Goal: Use online tool/utility: Utilize a website feature to perform a specific function

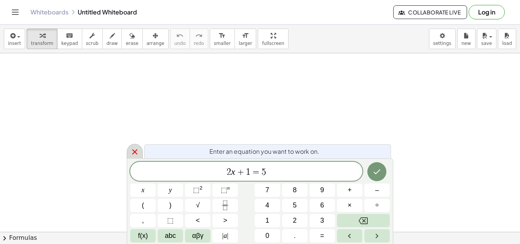
click at [136, 148] on icon at bounding box center [134, 151] width 9 height 9
click at [134, 149] on icon at bounding box center [134, 151] width 9 height 9
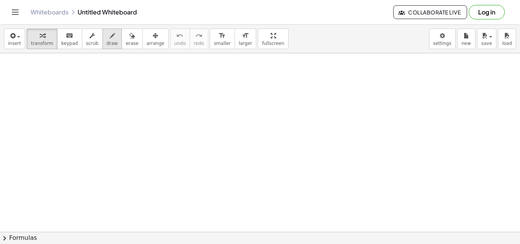
click at [105, 48] on button "draw" at bounding box center [112, 39] width 20 height 21
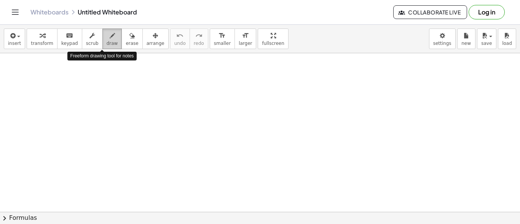
click at [107, 43] on span "draw" at bounding box center [112, 43] width 11 height 5
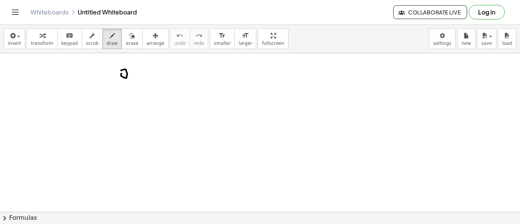
drag, startPoint x: 105, startPoint y: 74, endPoint x: 111, endPoint y: 81, distance: 8.4
drag, startPoint x: 168, startPoint y: 38, endPoint x: 99, endPoint y: 72, distance: 76.8
drag, startPoint x: 98, startPoint y: 72, endPoint x: 113, endPoint y: 83, distance: 19.1
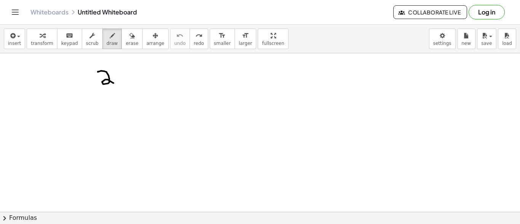
drag, startPoint x: 81, startPoint y: 75, endPoint x: 93, endPoint y: 90, distance: 19.6
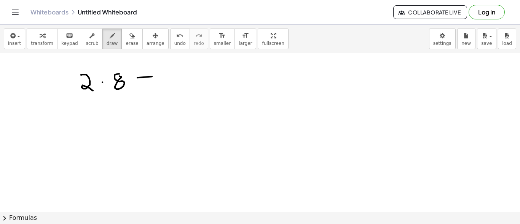
drag, startPoint x: 137, startPoint y: 77, endPoint x: 152, endPoint y: 76, distance: 14.5
drag, startPoint x: 138, startPoint y: 82, endPoint x: 152, endPoint y: 82, distance: 14.1
drag, startPoint x: 166, startPoint y: 72, endPoint x: 174, endPoint y: 86, distance: 16.9
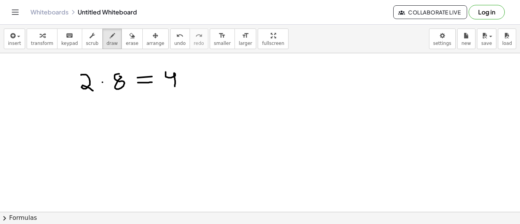
drag, startPoint x: 203, startPoint y: 88, endPoint x: 238, endPoint y: 86, distance: 35.5
click at [170, 40] on button "undo undo" at bounding box center [180, 39] width 20 height 21
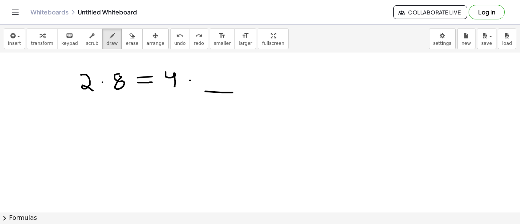
drag, startPoint x: 205, startPoint y: 91, endPoint x: 233, endPoint y: 92, distance: 27.4
drag, startPoint x: 210, startPoint y: 74, endPoint x: 216, endPoint y: 85, distance: 11.8
drag, startPoint x: 113, startPoint y: 94, endPoint x: 126, endPoint y: 94, distance: 12.9
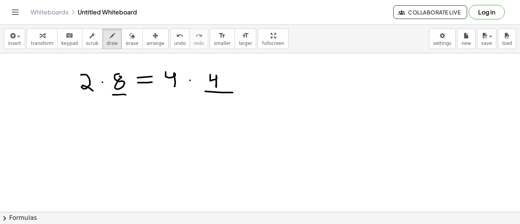
drag, startPoint x: 123, startPoint y: 97, endPoint x: 98, endPoint y: 102, distance: 25.2
drag, startPoint x: 109, startPoint y: 110, endPoint x: 114, endPoint y: 113, distance: 5.1
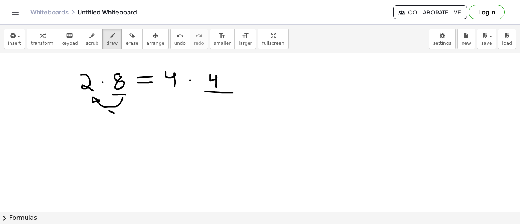
drag, startPoint x: 110, startPoint y: 114, endPoint x: 115, endPoint y: 107, distance: 8.9
drag, startPoint x: 220, startPoint y: 97, endPoint x: 224, endPoint y: 111, distance: 14.2
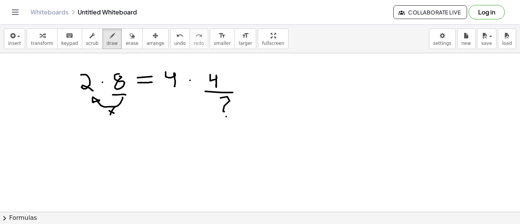
drag, startPoint x: 98, startPoint y: 150, endPoint x: 107, endPoint y: 159, distance: 12.4
click at [174, 34] on div "undo" at bounding box center [179, 35] width 11 height 9
drag, startPoint x: 94, startPoint y: 156, endPoint x: 101, endPoint y: 168, distance: 14.0
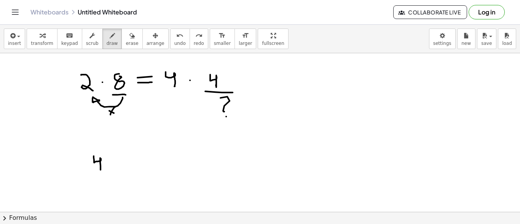
drag, startPoint x: 115, startPoint y: 158, endPoint x: 123, endPoint y: 168, distance: 13.2
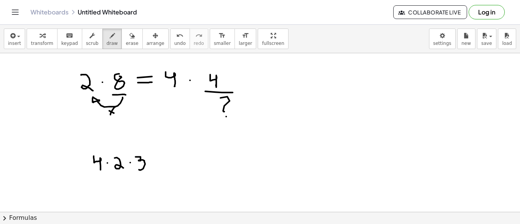
drag, startPoint x: 136, startPoint y: 156, endPoint x: 139, endPoint y: 169, distance: 13.0
drag, startPoint x: 156, startPoint y: 157, endPoint x: 161, endPoint y: 158, distance: 5.0
drag, startPoint x: 156, startPoint y: 161, endPoint x: 160, endPoint y: 161, distance: 4.6
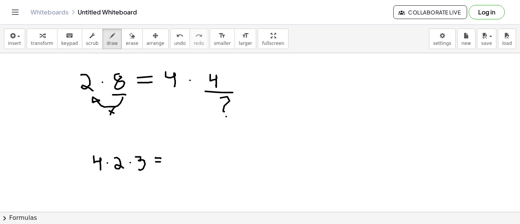
drag, startPoint x: 172, startPoint y: 153, endPoint x: 181, endPoint y: 165, distance: 14.4
drag, startPoint x: 206, startPoint y: 167, endPoint x: 233, endPoint y: 166, distance: 26.7
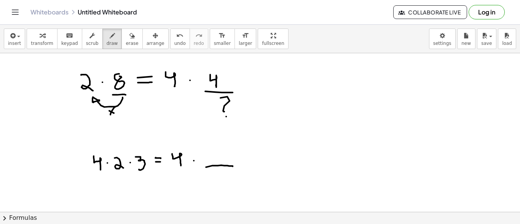
drag, startPoint x: 219, startPoint y: 174, endPoint x: 223, endPoint y: 181, distance: 8.5
drag, startPoint x: 216, startPoint y: 149, endPoint x: 220, endPoint y: 161, distance: 12.0
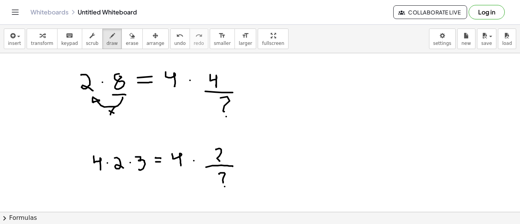
click at [170, 46] on button "undo undo" at bounding box center [180, 39] width 20 height 21
drag, startPoint x: 218, startPoint y: 147, endPoint x: 215, endPoint y: 156, distance: 9.0
drag, startPoint x: 120, startPoint y: 175, endPoint x: 132, endPoint y: 175, distance: 11.8
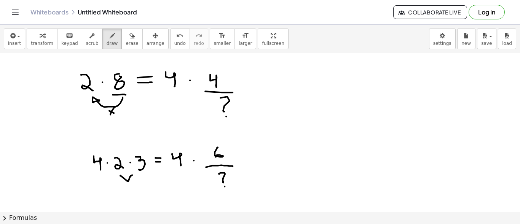
drag, startPoint x: 127, startPoint y: 188, endPoint x: 127, endPoint y: 194, distance: 5.7
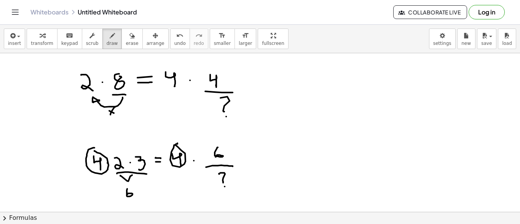
drag, startPoint x: 117, startPoint y: 173, endPoint x: 147, endPoint y: 174, distance: 29.7
drag, startPoint x: 316, startPoint y: 75, endPoint x: 309, endPoint y: 90, distance: 16.9
drag, startPoint x: 328, startPoint y: 78, endPoint x: 329, endPoint y: 86, distance: 7.7
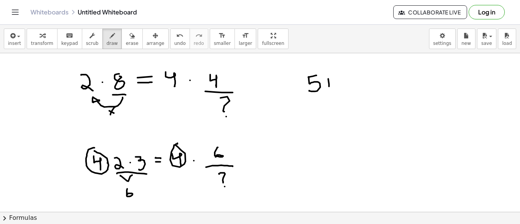
drag, startPoint x: 325, startPoint y: 83, endPoint x: 335, endPoint y: 82, distance: 10.4
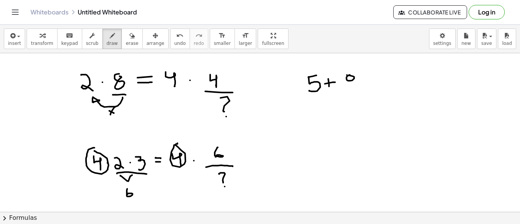
drag, startPoint x: 354, startPoint y: 77, endPoint x: 340, endPoint y: 91, distance: 18.8
drag, startPoint x: 369, startPoint y: 78, endPoint x: 377, endPoint y: 80, distance: 8.2
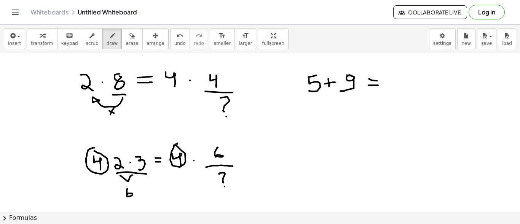
drag, startPoint x: 369, startPoint y: 85, endPoint x: 378, endPoint y: 85, distance: 9.5
drag, startPoint x: 431, startPoint y: 77, endPoint x: 431, endPoint y: 85, distance: 8.4
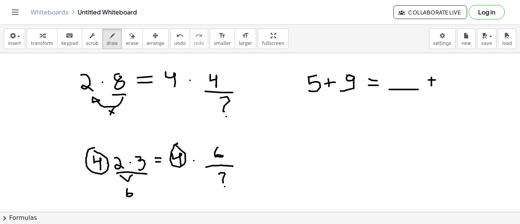
drag, startPoint x: 428, startPoint y: 80, endPoint x: 435, endPoint y: 80, distance: 6.9
drag, startPoint x: 445, startPoint y: 76, endPoint x: 445, endPoint y: 85, distance: 9.1
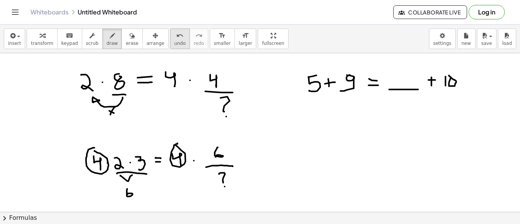
click at [174, 44] on span "undo" at bounding box center [179, 43] width 11 height 5
drag, startPoint x: 462, startPoint y: 85, endPoint x: 461, endPoint y: 92, distance: 6.5
drag, startPoint x: 472, startPoint y: 76, endPoint x: 464, endPoint y: 87, distance: 13.3
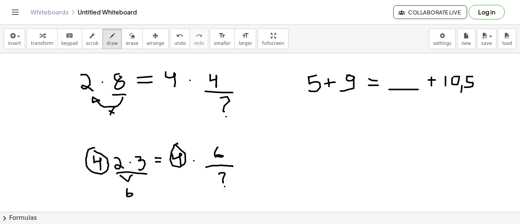
click at [174, 41] on span "undo" at bounding box center [179, 43] width 11 height 5
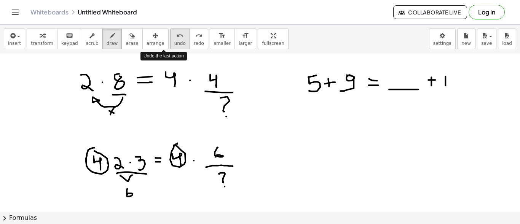
click at [174, 41] on span "undo" at bounding box center [179, 43] width 11 height 5
drag, startPoint x: 452, startPoint y: 76, endPoint x: 448, endPoint y: 87, distance: 11.9
drag, startPoint x: 457, startPoint y: 85, endPoint x: 457, endPoint y: 89, distance: 4.6
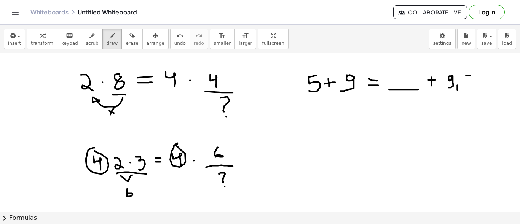
click at [174, 43] on span "undo" at bounding box center [179, 43] width 11 height 5
drag, startPoint x: 465, startPoint y: 75, endPoint x: 460, endPoint y: 90, distance: 15.5
drag, startPoint x: 477, startPoint y: 74, endPoint x: 479, endPoint y: 85, distance: 11.2
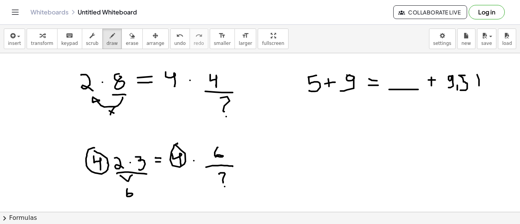
drag, startPoint x: 476, startPoint y: 80, endPoint x: 481, endPoint y: 80, distance: 5.3
drag, startPoint x: 485, startPoint y: 76, endPoint x: 493, endPoint y: 88, distance: 14.3
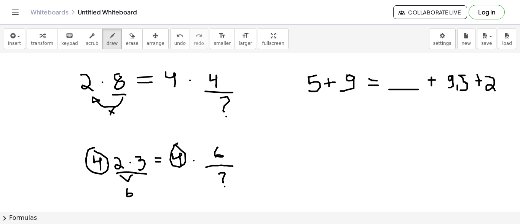
drag, startPoint x: 507, startPoint y: 77, endPoint x: 504, endPoint y: 89, distance: 13.0
drag, startPoint x: 396, startPoint y: 66, endPoint x: 420, endPoint y: 82, distance: 29.5
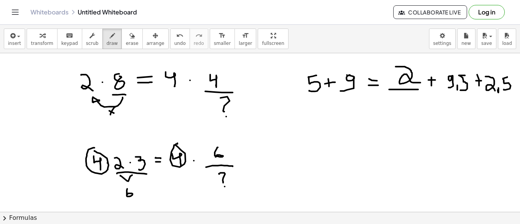
drag, startPoint x: 296, startPoint y: 145, endPoint x: 302, endPoint y: 151, distance: 8.4
drag, startPoint x: 338, startPoint y: 138, endPoint x: 364, endPoint y: 150, distance: 28.5
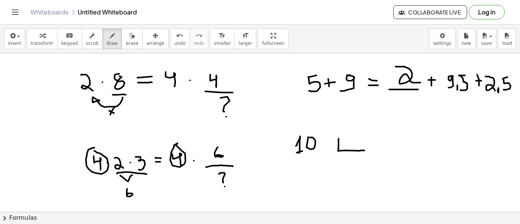
drag, startPoint x: 357, startPoint y: 138, endPoint x: 366, endPoint y: 143, distance: 9.7
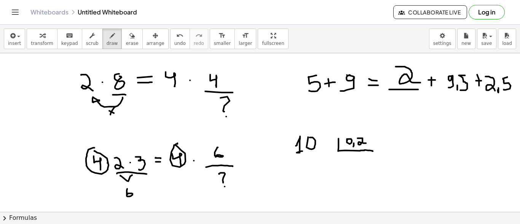
drag, startPoint x: 364, startPoint y: 150, endPoint x: 373, endPoint y: 151, distance: 8.5
drag, startPoint x: 358, startPoint y: 146, endPoint x: 368, endPoint y: 146, distance: 9.9
drag, startPoint x: 318, startPoint y: 150, endPoint x: 329, endPoint y: 149, distance: 11.4
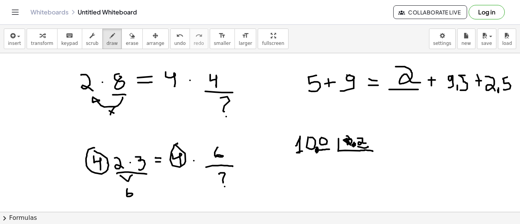
drag, startPoint x: 346, startPoint y: 136, endPoint x: 347, endPoint y: 144, distance: 8.0
drag, startPoint x: 343, startPoint y: 154, endPoint x: 343, endPoint y: 164, distance: 10.7
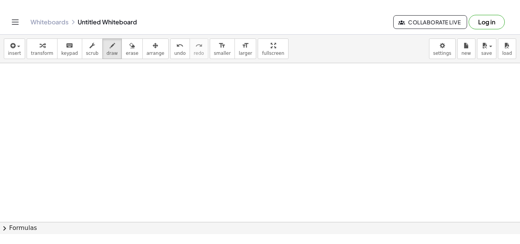
scroll to position [152, 0]
